Goal: Task Accomplishment & Management: Use online tool/utility

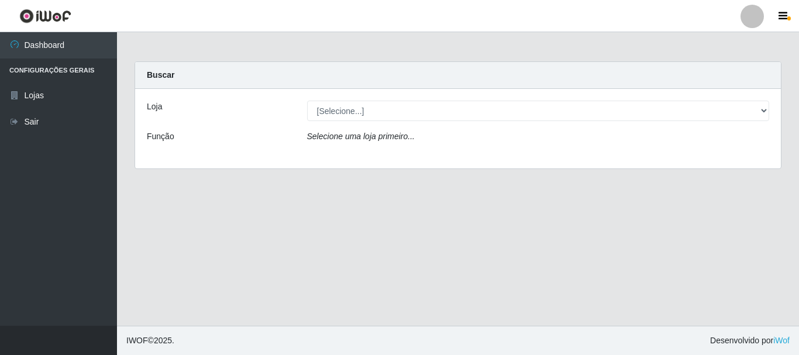
click at [395, 121] on div "Loja [Selecione...] Nordestão - Alecrim Função Selecione uma loja primeiro..." at bounding box center [458, 129] width 646 height 80
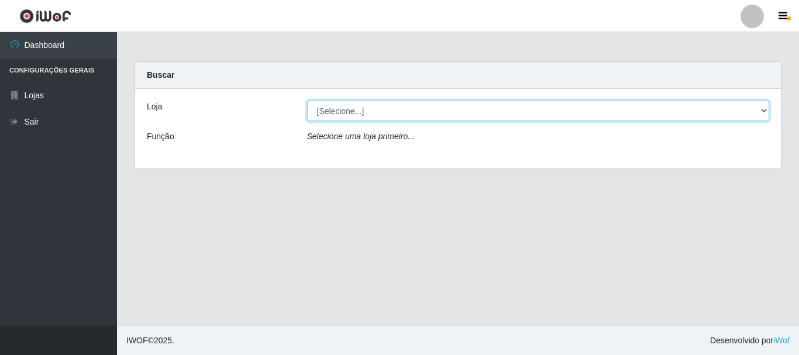
click at [398, 113] on select "[Selecione...] Nordestão - Alecrim" at bounding box center [538, 111] width 463 height 20
select select "453"
click at [307, 101] on select "[Selecione...] Nordestão - Alecrim" at bounding box center [538, 111] width 463 height 20
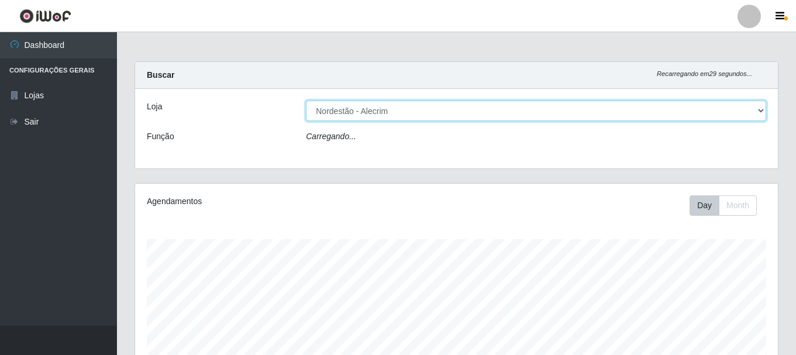
scroll to position [243, 643]
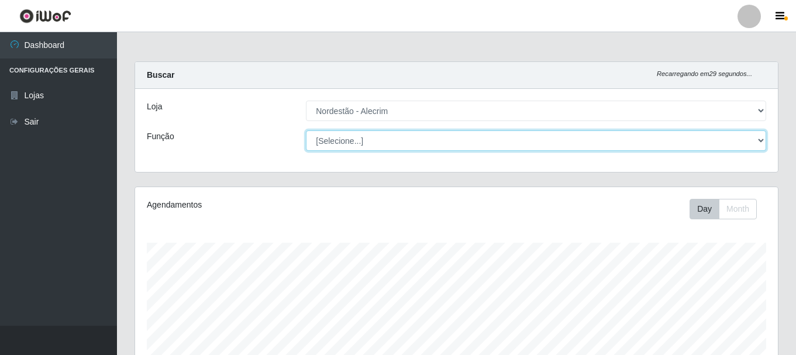
click at [377, 142] on select "[Selecione...] Balconista + Balconista de Padaria Balconista de Padaria ++ Emba…" at bounding box center [536, 140] width 460 height 20
select select "70"
click at [306, 130] on select "[Selecione...] Balconista + Balconista de Padaria Balconista de Padaria ++ Emba…" at bounding box center [536, 140] width 460 height 20
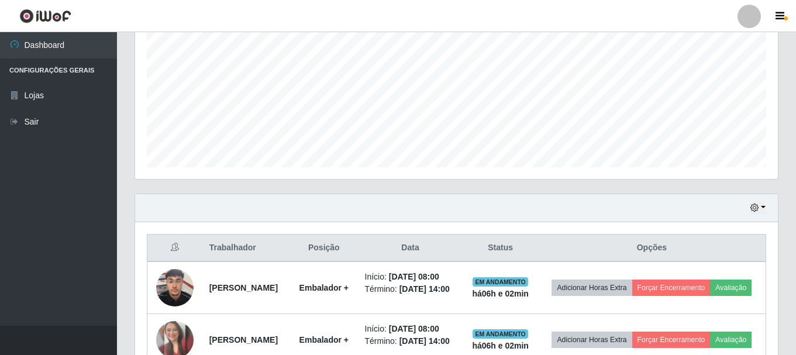
scroll to position [584677, 584277]
drag, startPoint x: 798, startPoint y: 147, endPoint x: 793, endPoint y: 291, distance: 143.4
click at [793, 291] on html "Perfil Alterar Senha Sair Dashboard Configurações Gerais Lojas Sair Carregando.…" at bounding box center [398, 137] width 796 height 777
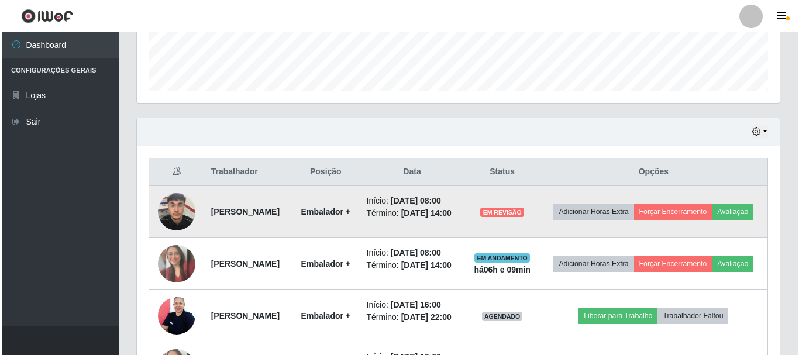
scroll to position [326, 0]
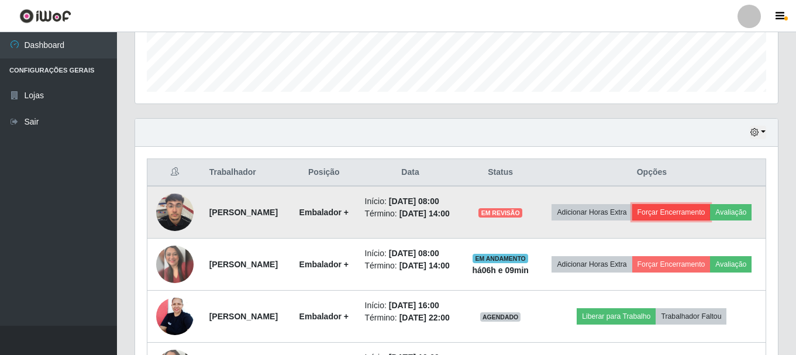
click at [705, 211] on button "Forçar Encerramento" at bounding box center [671, 212] width 78 height 16
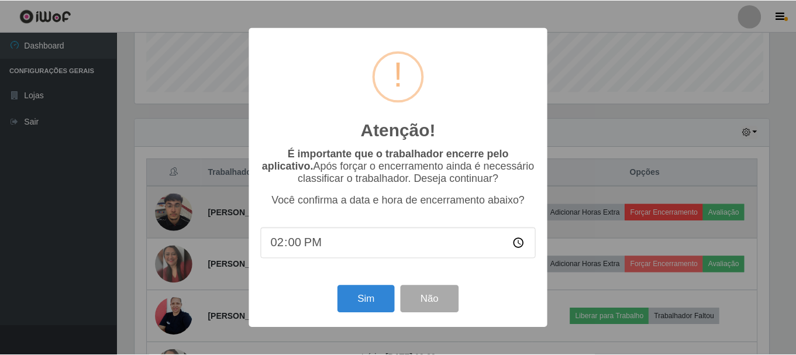
scroll to position [243, 637]
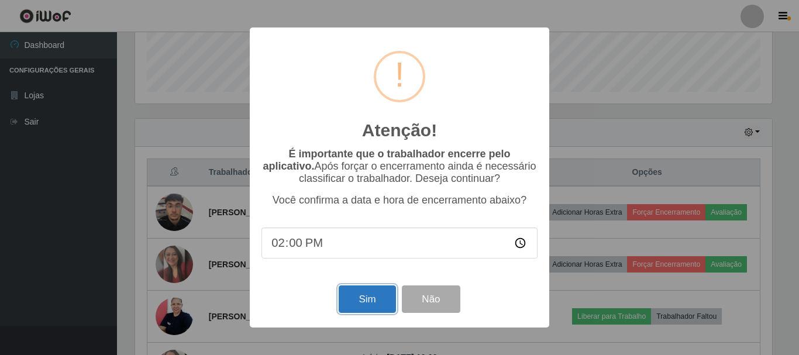
click at [360, 302] on button "Sim" at bounding box center [367, 298] width 57 height 27
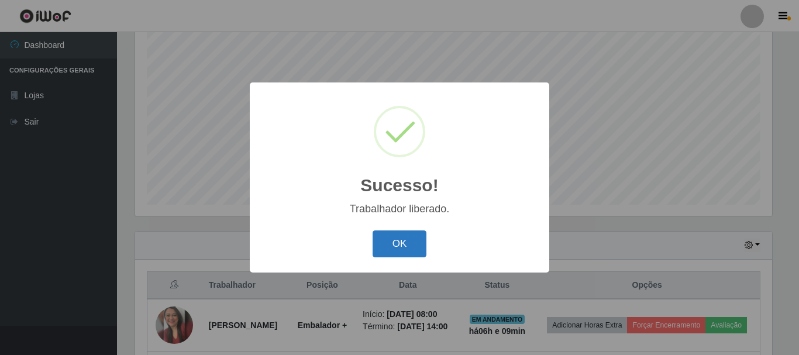
click at [391, 238] on button "OK" at bounding box center [400, 243] width 54 height 27
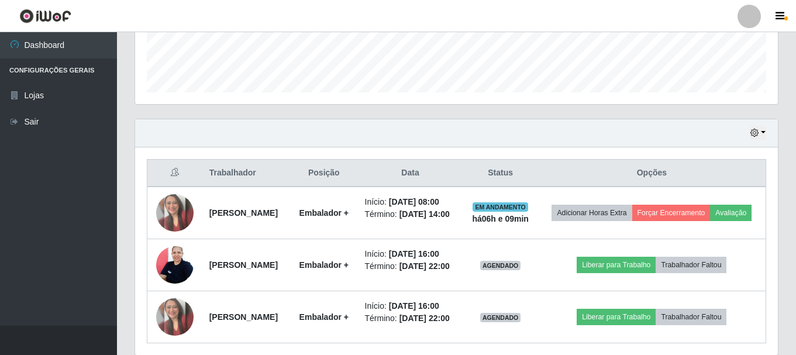
scroll to position [330, 0]
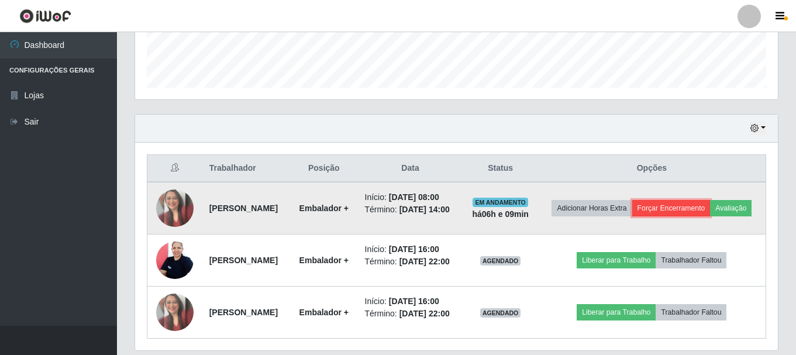
click at [695, 202] on button "Forçar Encerramento" at bounding box center [671, 208] width 78 height 16
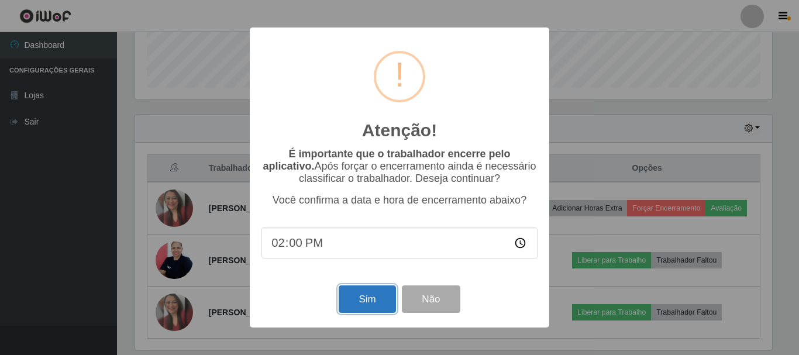
click at [368, 308] on button "Sim" at bounding box center [367, 298] width 57 height 27
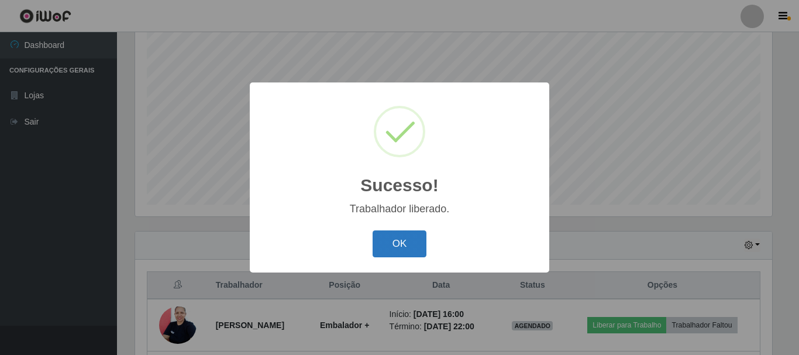
click at [378, 244] on button "OK" at bounding box center [400, 243] width 54 height 27
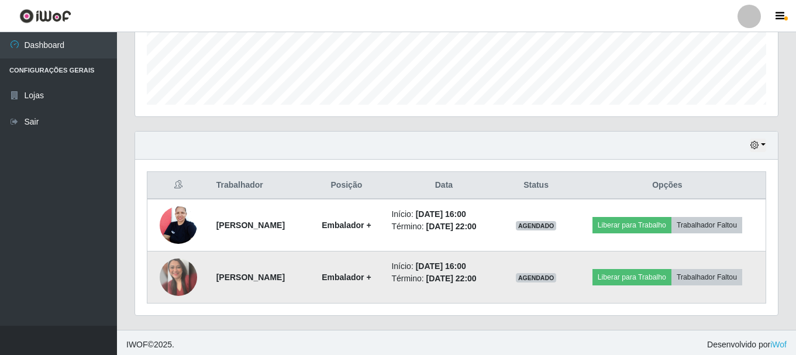
scroll to position [318, 0]
